Goal: Task Accomplishment & Management: Complete application form

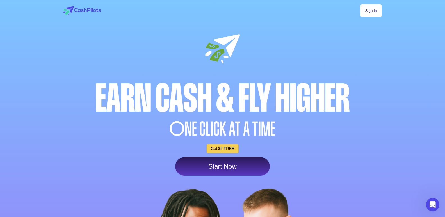
click at [220, 168] on link "Start Now" at bounding box center [222, 166] width 95 height 19
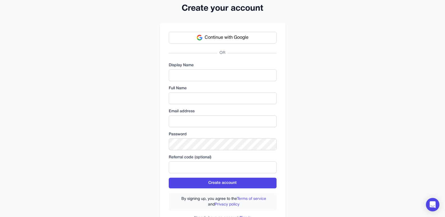
scroll to position [15, 0]
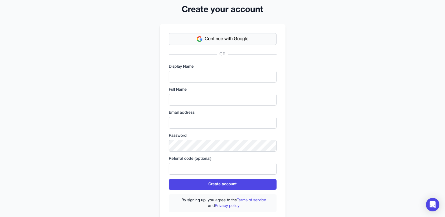
click at [218, 40] on span "Continue with Google" at bounding box center [227, 39] width 44 height 7
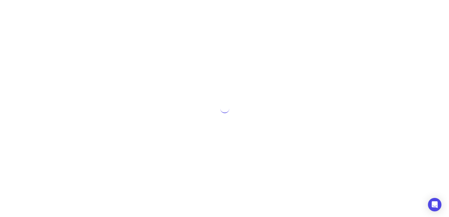
scroll to position [0, 0]
